Goal: Task Accomplishment & Management: Manage account settings

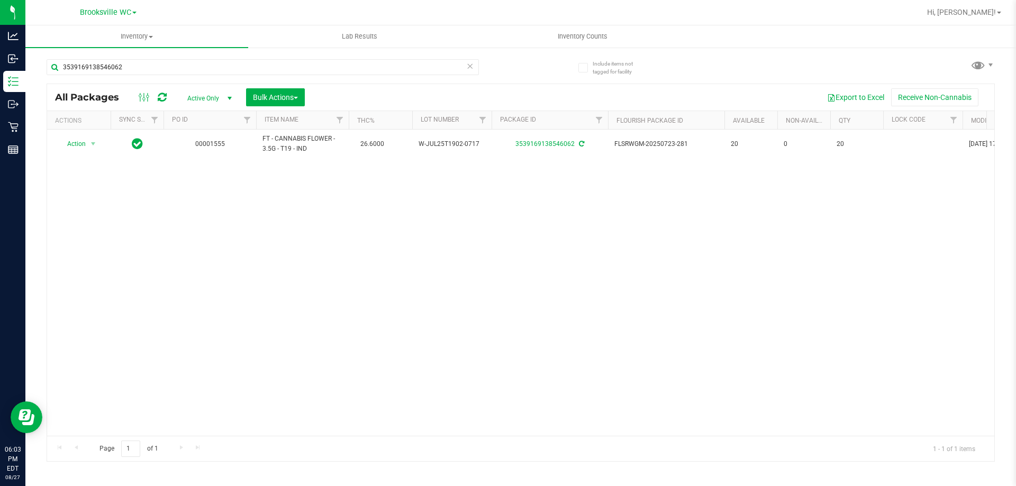
click at [206, 55] on div "3539169138546062" at bounding box center [284, 67] width 474 height 34
drag, startPoint x: 194, startPoint y: 58, endPoint x: 175, endPoint y: 65, distance: 19.8
click at [187, 63] on div "3539169138546062" at bounding box center [284, 67] width 474 height 34
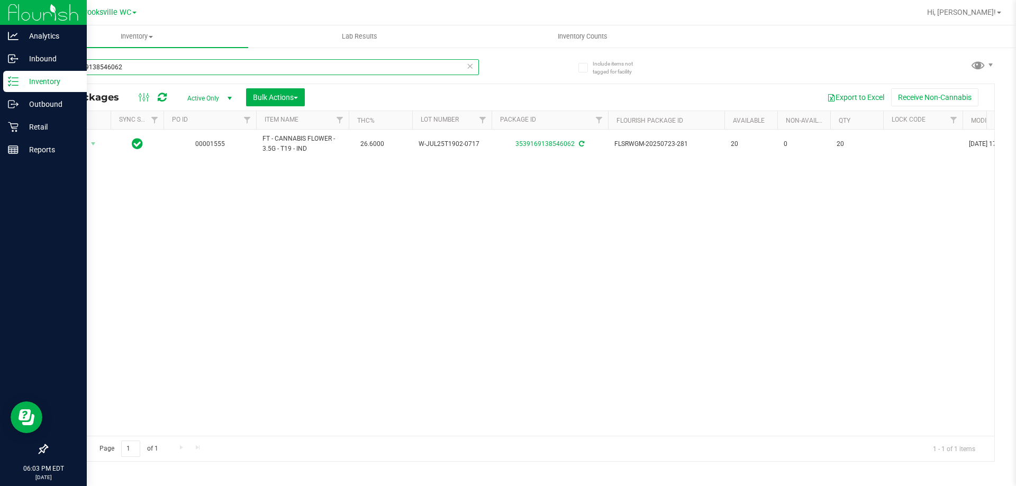
drag, startPoint x: 175, startPoint y: 65, endPoint x: 0, endPoint y: 78, distance: 175.6
click at [0, 78] on div "Analytics Inbound Inventory Outbound Retail Reports 06:03 PM EDT [DATE] 08/27 […" at bounding box center [508, 243] width 1016 height 486
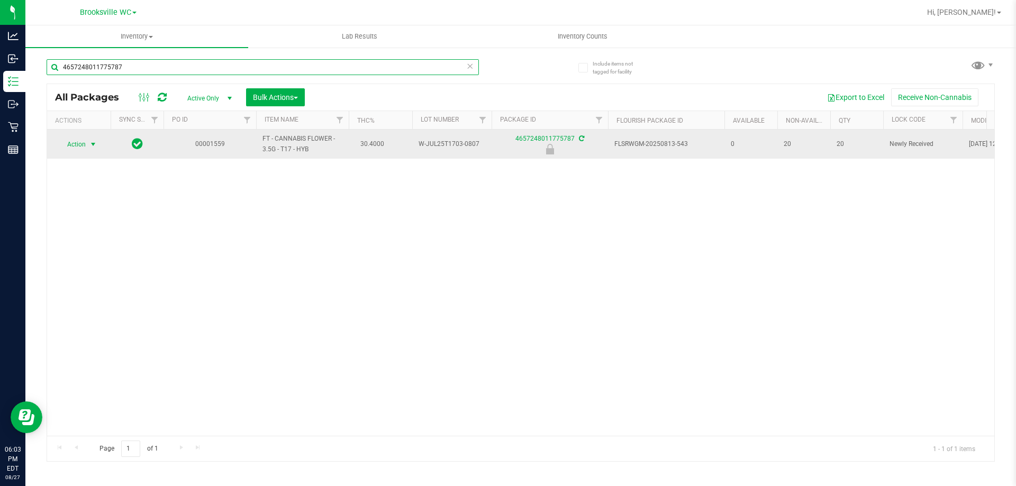
type input "4657248011775787"
click at [74, 147] on span "Action" at bounding box center [72, 144] width 29 height 15
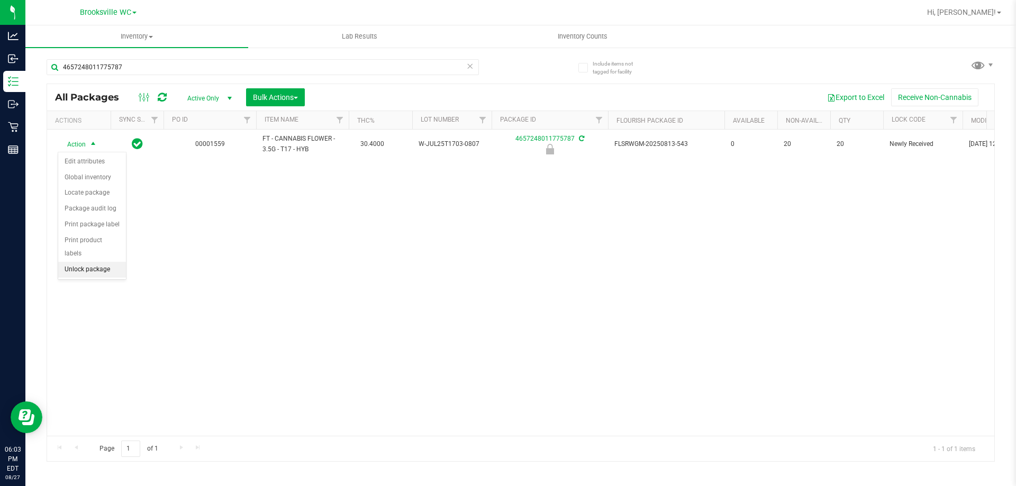
click at [112, 262] on li "Unlock package" at bounding box center [92, 270] width 68 height 16
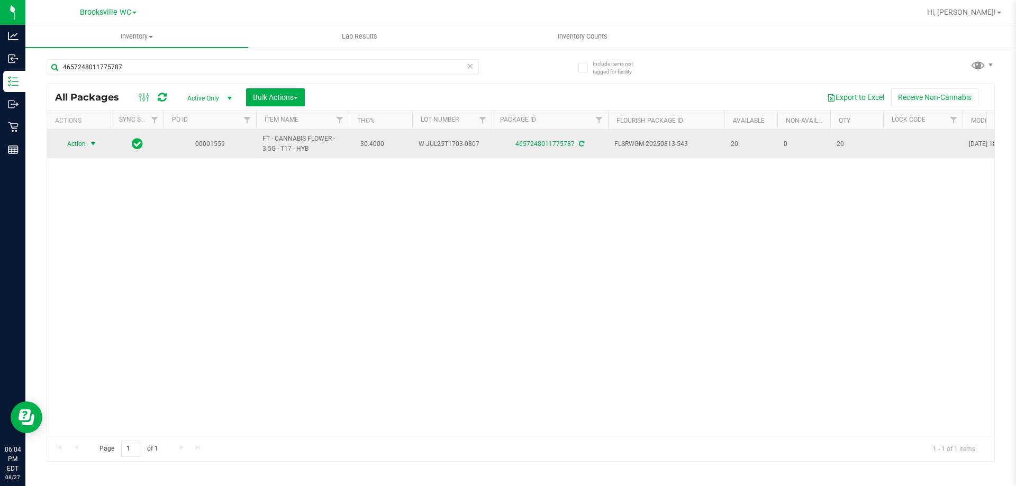
click at [92, 141] on span "select" at bounding box center [93, 144] width 8 height 8
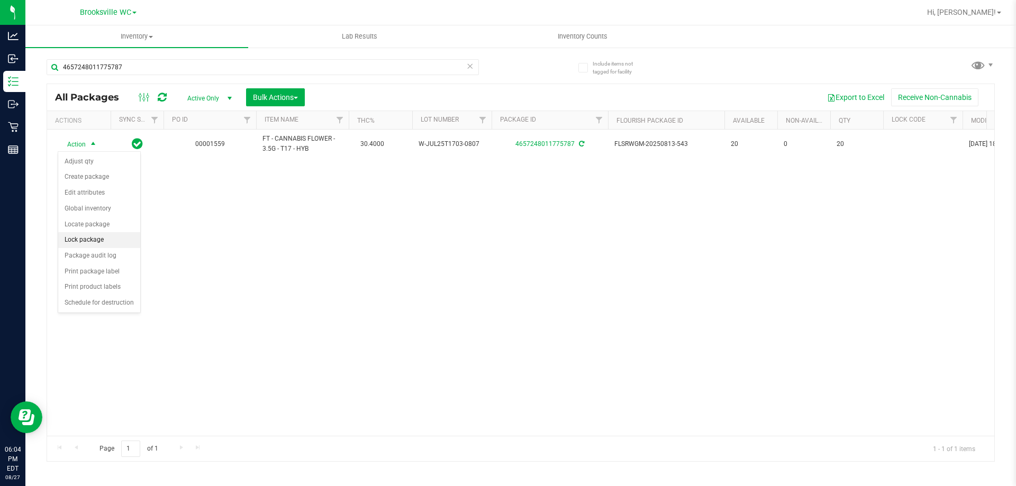
click at [99, 235] on li "Lock package" at bounding box center [99, 240] width 82 height 16
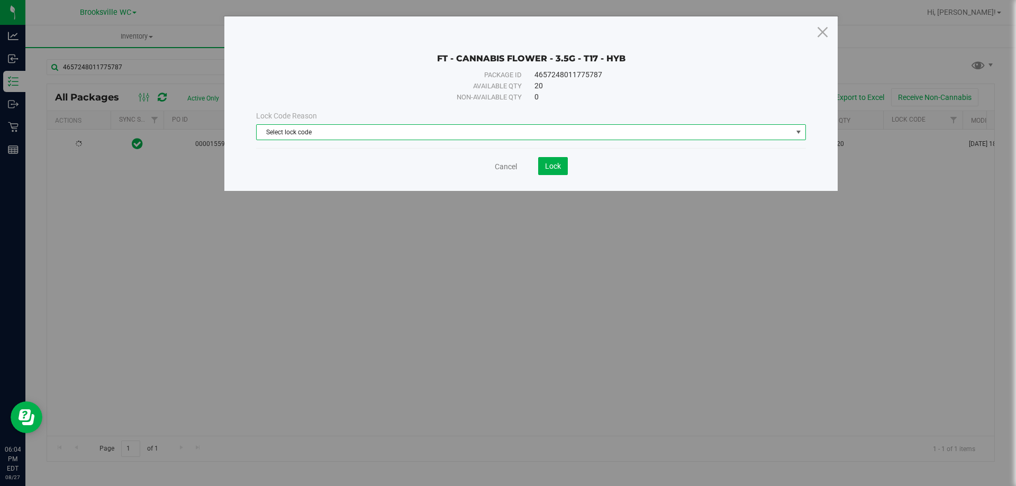
click at [468, 131] on span "Select lock code" at bounding box center [524, 132] width 535 height 15
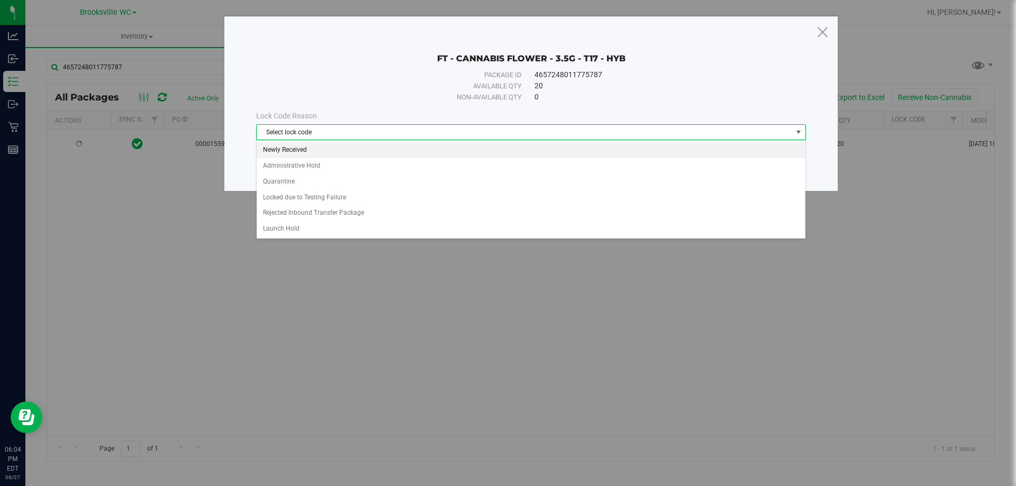
click at [358, 155] on li "Newly Received" at bounding box center [531, 150] width 549 height 16
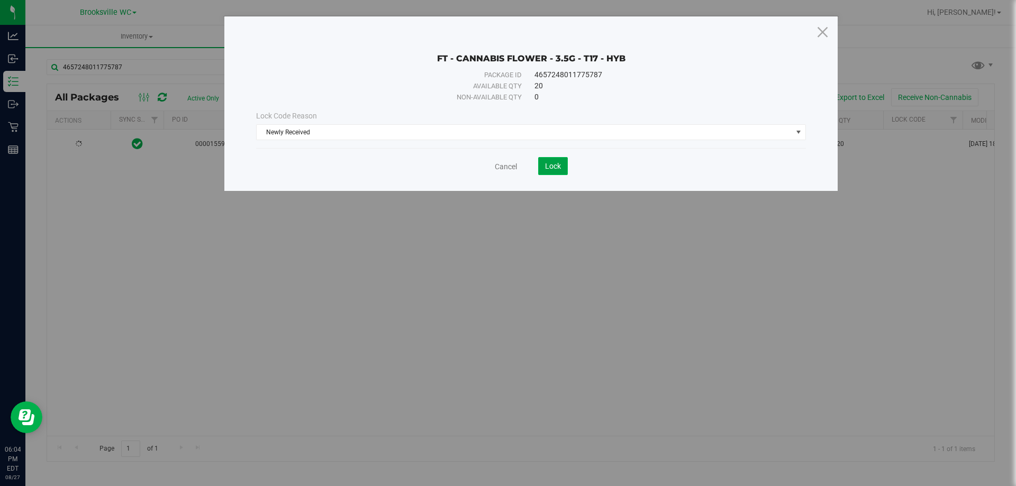
click at [556, 168] on span "Lock" at bounding box center [553, 166] width 16 height 8
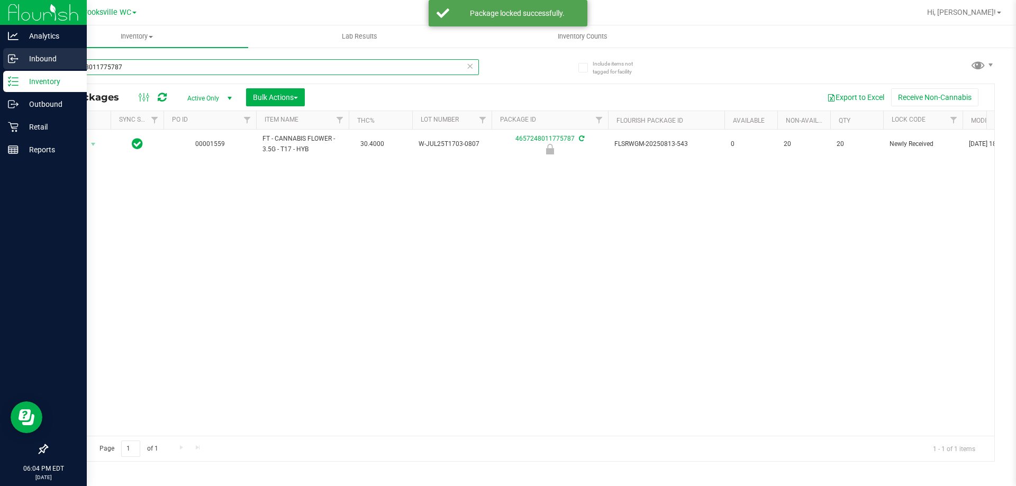
drag, startPoint x: 184, startPoint y: 64, endPoint x: 0, endPoint y: 69, distance: 183.7
click at [0, 69] on div "Analytics Inbound Inventory Outbound Retail Reports 06:04 PM EDT [DATE] 08/27 […" at bounding box center [508, 243] width 1016 height 486
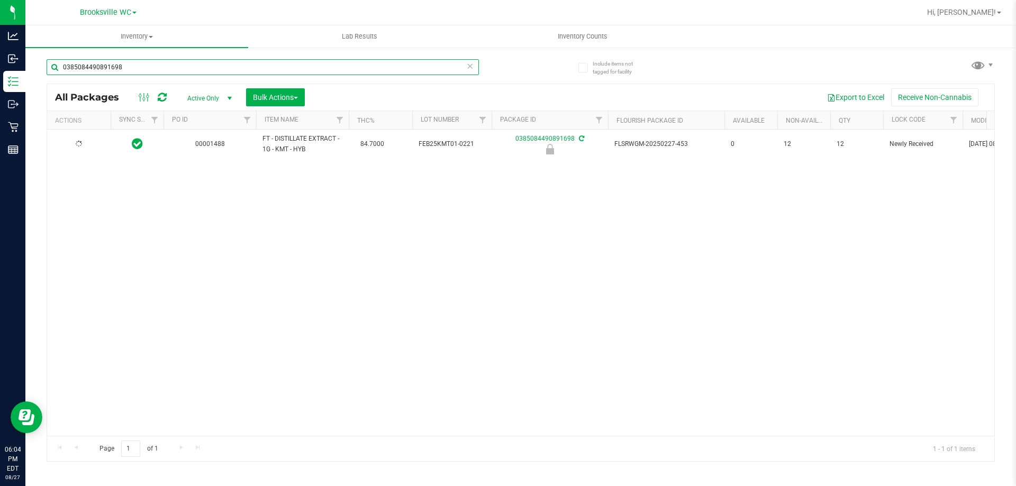
type input "0385084490891698"
click at [80, 150] on span "Action" at bounding box center [72, 144] width 29 height 15
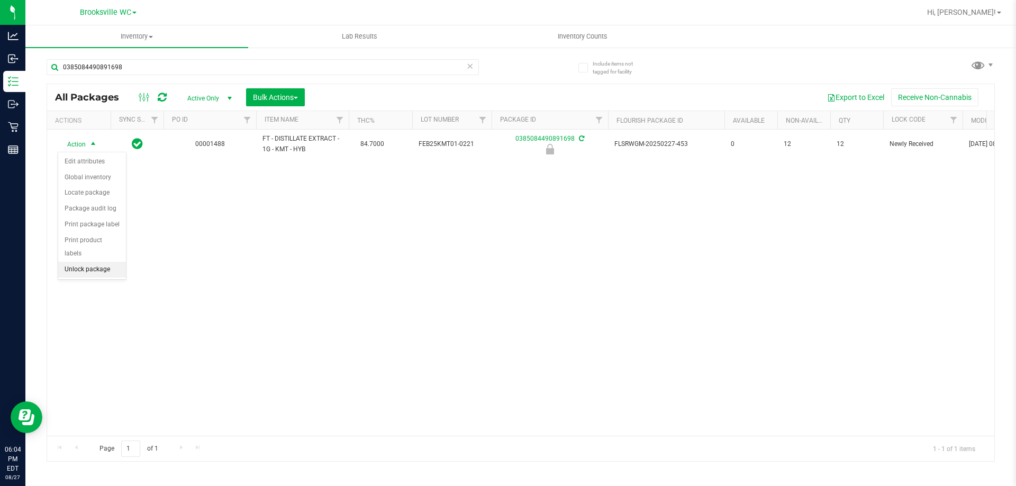
click at [93, 262] on li "Unlock package" at bounding box center [92, 270] width 68 height 16
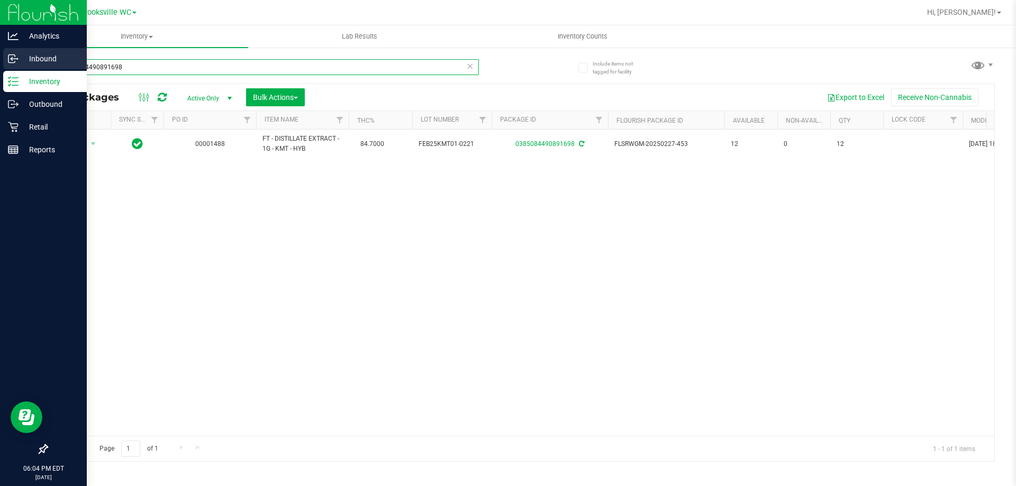
drag, startPoint x: 281, startPoint y: 61, endPoint x: 0, endPoint y: 59, distance: 280.9
click at [0, 79] on div "Analytics Inbound Inventory Outbound Retail Reports 06:04 PM EDT [DATE] 08/27 […" at bounding box center [508, 243] width 1016 height 486
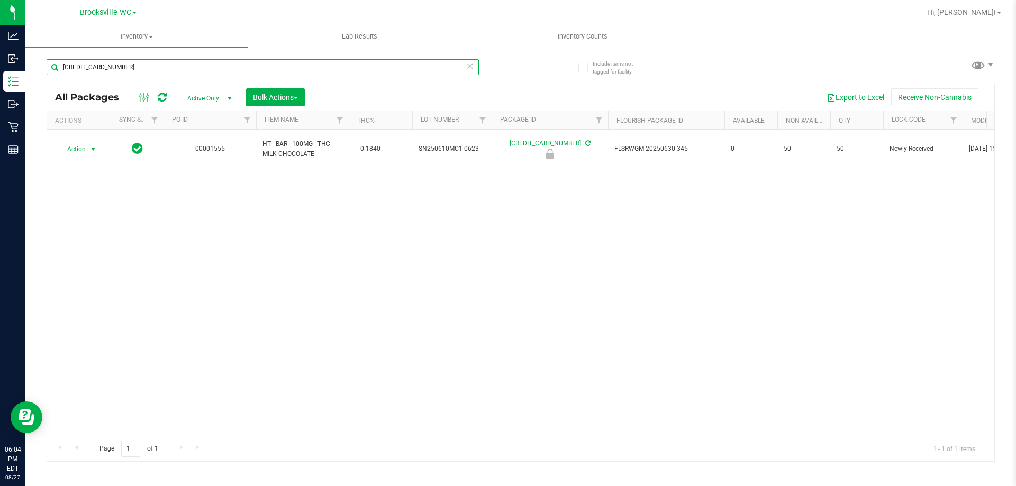
type input "[CREDIT_CARD_NUMBER]"
click at [85, 143] on span "Action" at bounding box center [72, 149] width 29 height 15
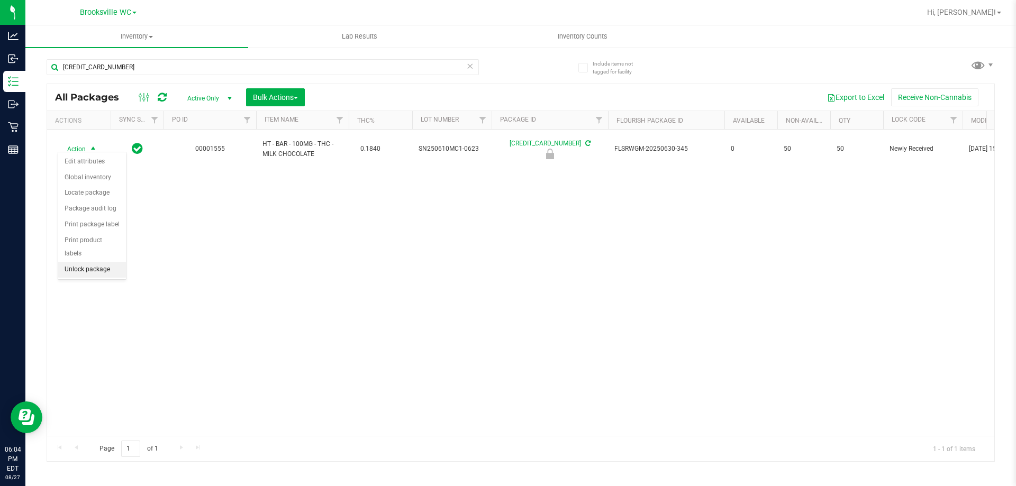
click at [107, 262] on li "Unlock package" at bounding box center [92, 270] width 68 height 16
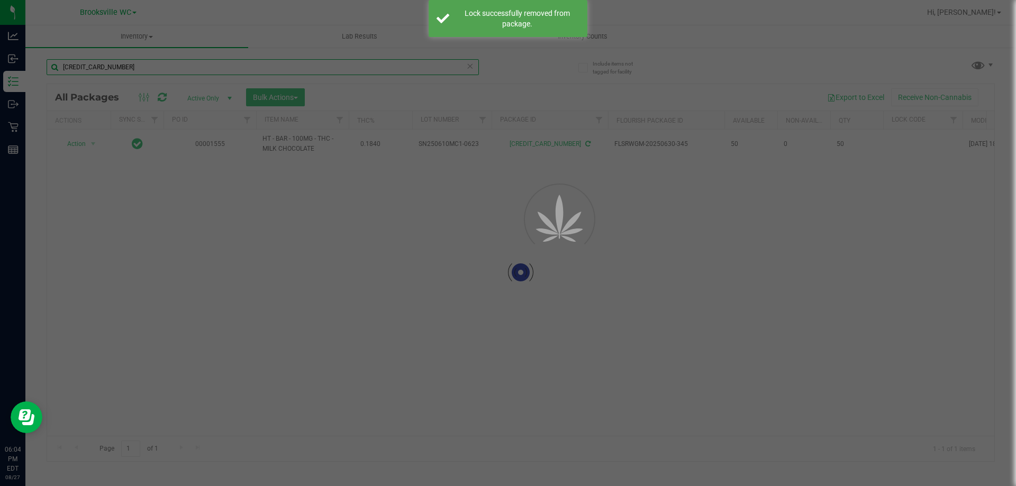
drag, startPoint x: 149, startPoint y: 70, endPoint x: 136, endPoint y: 69, distance: 13.3
click at [25, 80] on div "Inventory All packages All inventory Waste log Create inventory Lab Results Inv…" at bounding box center [520, 255] width 990 height 461
